Goal: Task Accomplishment & Management: Manage account settings

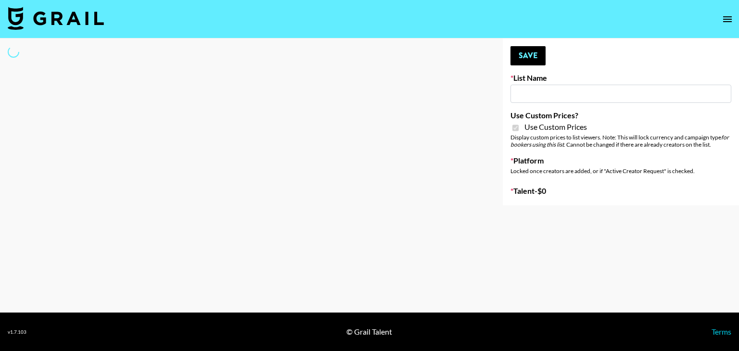
type input "Sleep & Glow"
checkbox input "true"
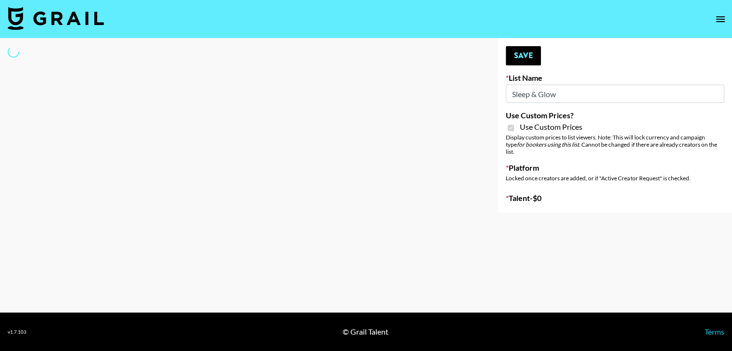
select select "Brand"
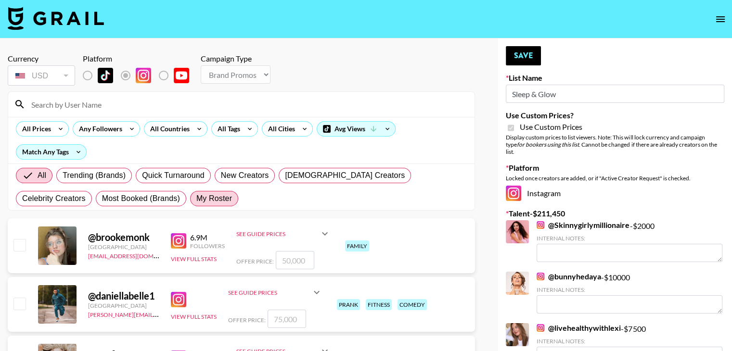
click at [196, 203] on span "My Roster" at bounding box center [214, 199] width 36 height 12
click at [196, 199] on input "My Roster" at bounding box center [196, 199] width 0 height 0
radio input "true"
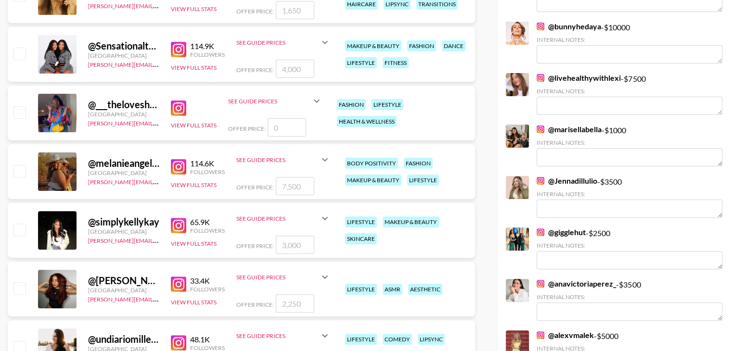
scroll to position [280, 0]
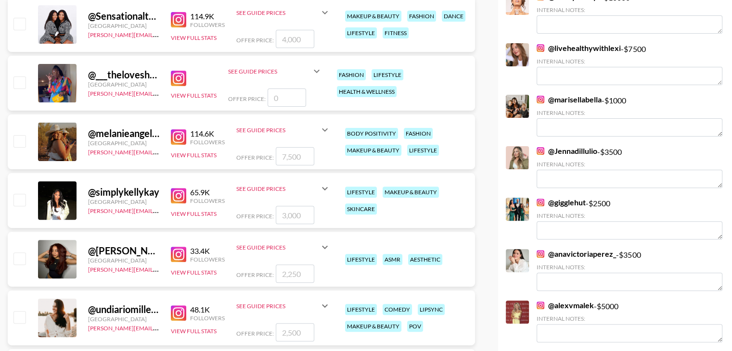
click at [19, 82] on input "checkbox" at bounding box center [19, 83] width 12 height 12
click at [304, 97] on input "number" at bounding box center [287, 98] width 39 height 18
checkbox input "true"
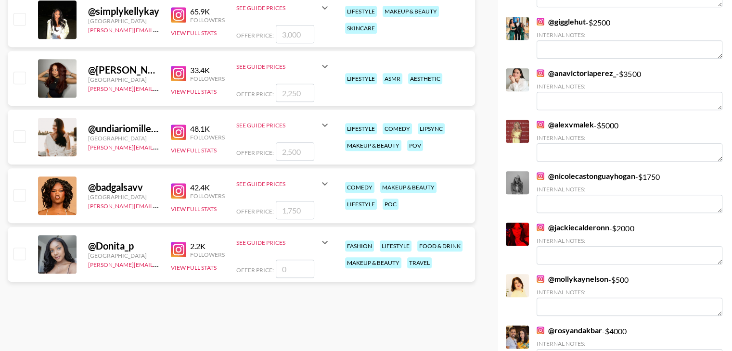
scroll to position [466, 0]
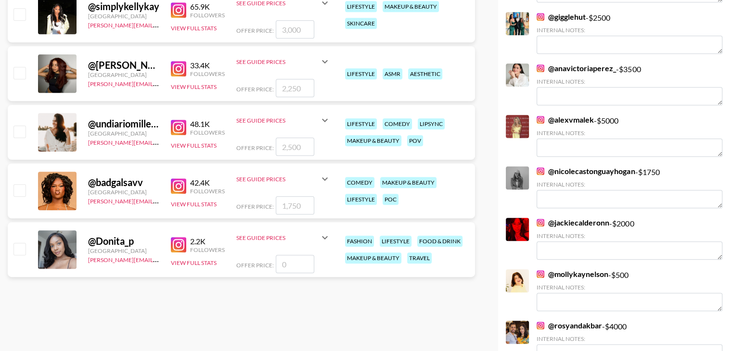
type input "1250"
click at [21, 130] on input "checkbox" at bounding box center [19, 132] width 12 height 12
checkbox input "true"
type input "2500"
click at [20, 245] on input "checkbox" at bounding box center [19, 249] width 12 height 12
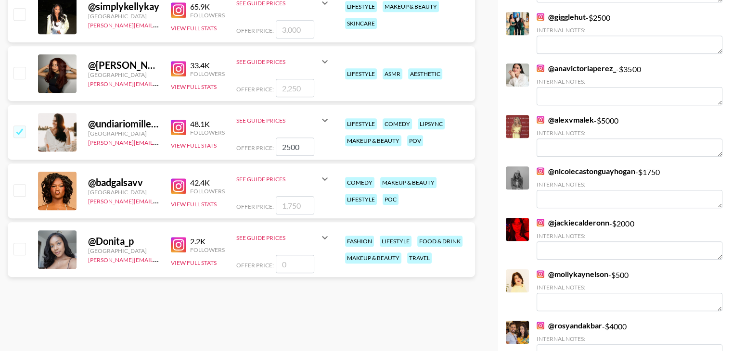
checkbox input "false"
click at [283, 147] on input "2500" at bounding box center [295, 147] width 39 height 18
click at [285, 147] on input "2500" at bounding box center [295, 147] width 39 height 18
click at [290, 147] on input "1500" at bounding box center [295, 147] width 39 height 18
type input "1300"
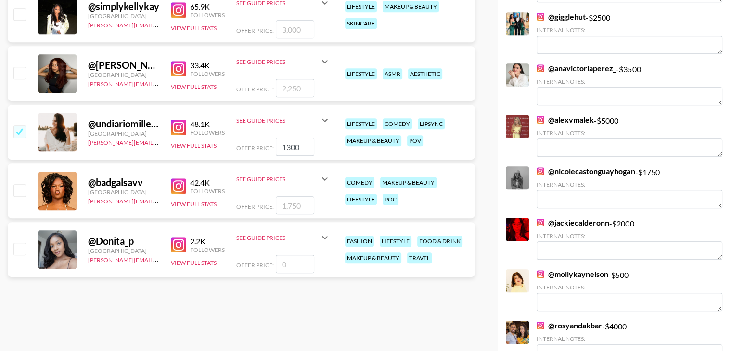
click at [300, 265] on input "number" at bounding box center [295, 264] width 39 height 18
checkbox input "true"
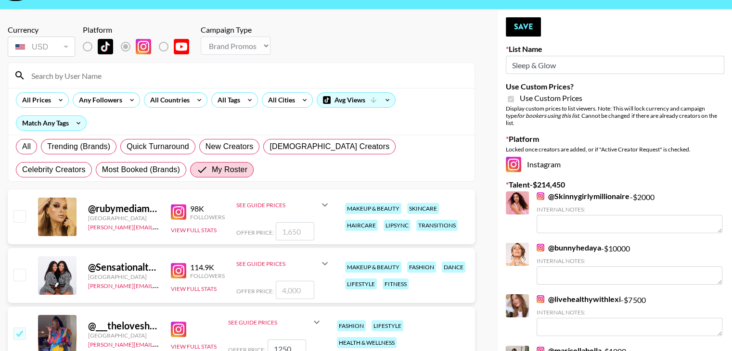
scroll to position [0, 0]
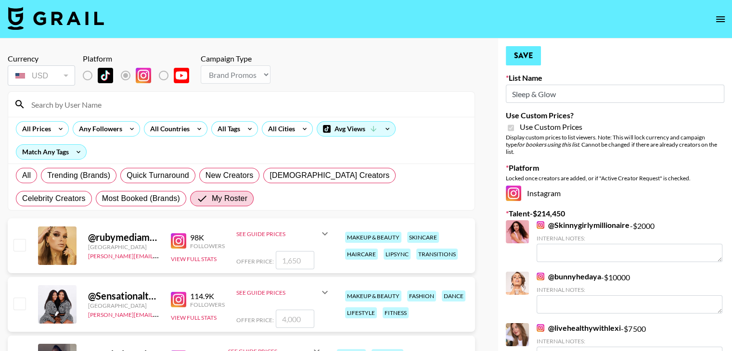
type input "450"
click at [533, 52] on button "Save" at bounding box center [523, 55] width 35 height 19
